Goal: Check status

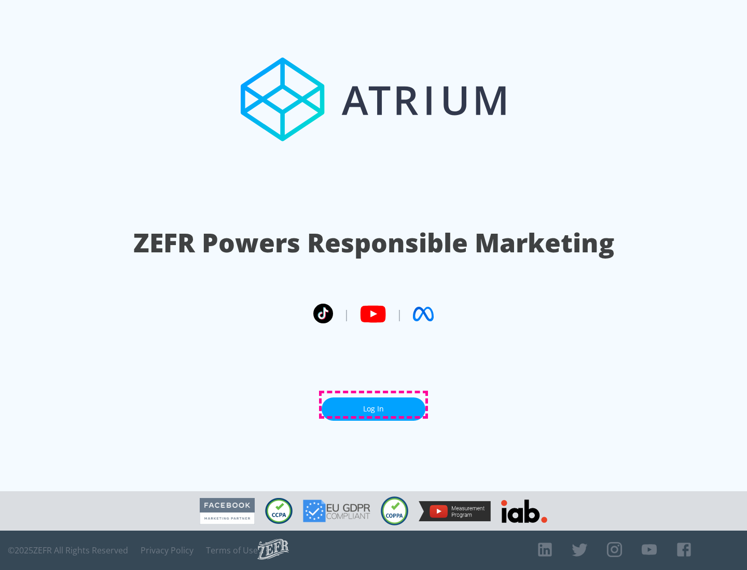
click at [373, 405] on link "Log In" at bounding box center [373, 409] width 104 height 23
